Goal: Task Accomplishment & Management: Manage account settings

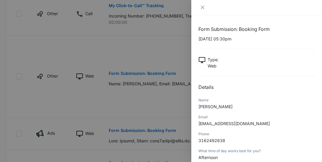
scroll to position [84, 0]
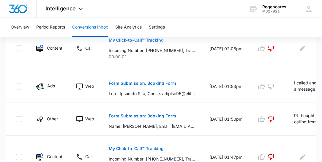
scroll to position [423, 0]
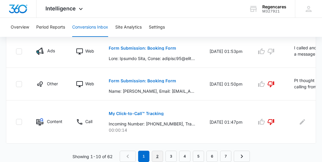
click at [156, 157] on link "2" at bounding box center [157, 156] width 11 height 11
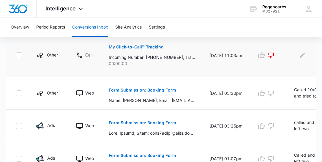
scroll to position [339, 0]
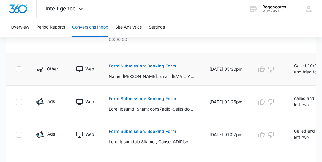
click at [304, 74] on td "Called 10/05 and tried to leave a message and voicemail was full. so, I sent an…" at bounding box center [312, 69] width 50 height 33
click at [292, 75] on td "Called 10/05 and tried to leave a message and voicemail was full. so, I sent an…" at bounding box center [312, 69] width 50 height 33
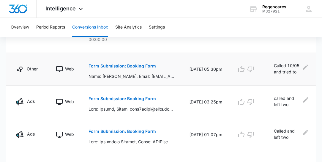
scroll to position [0, 20]
click at [304, 66] on icon "Edit Comments" at bounding box center [304, 66] width 5 height 5
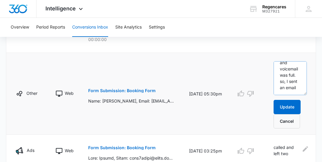
scroll to position [339, 0]
click at [298, 86] on textarea "Called 10/05 and tried to leave a message and voicemail was full. so, I sent an…" at bounding box center [289, 78] width 33 height 34
type textarea "Called 10/05 and tried to leave a message and voicemail was full. so, I sent an…"
click at [292, 102] on button "Update" at bounding box center [286, 107] width 27 height 14
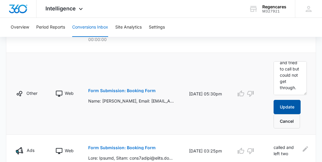
click at [288, 107] on button "Update" at bounding box center [286, 107] width 27 height 14
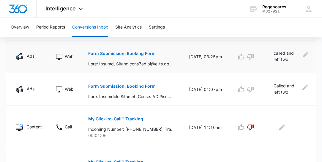
scroll to position [390, 0]
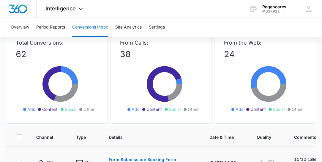
scroll to position [51, 0]
